Goal: Navigation & Orientation: Find specific page/section

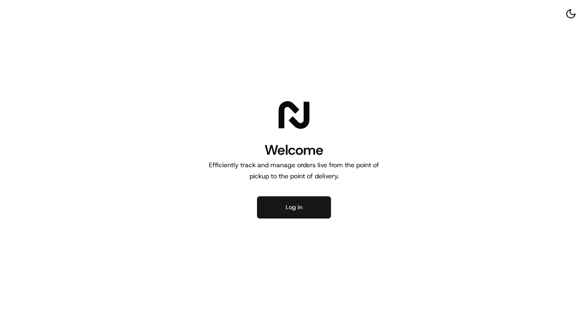
click at [299, 209] on button "Log in" at bounding box center [294, 207] width 74 height 22
